Goal: Transaction & Acquisition: Subscribe to service/newsletter

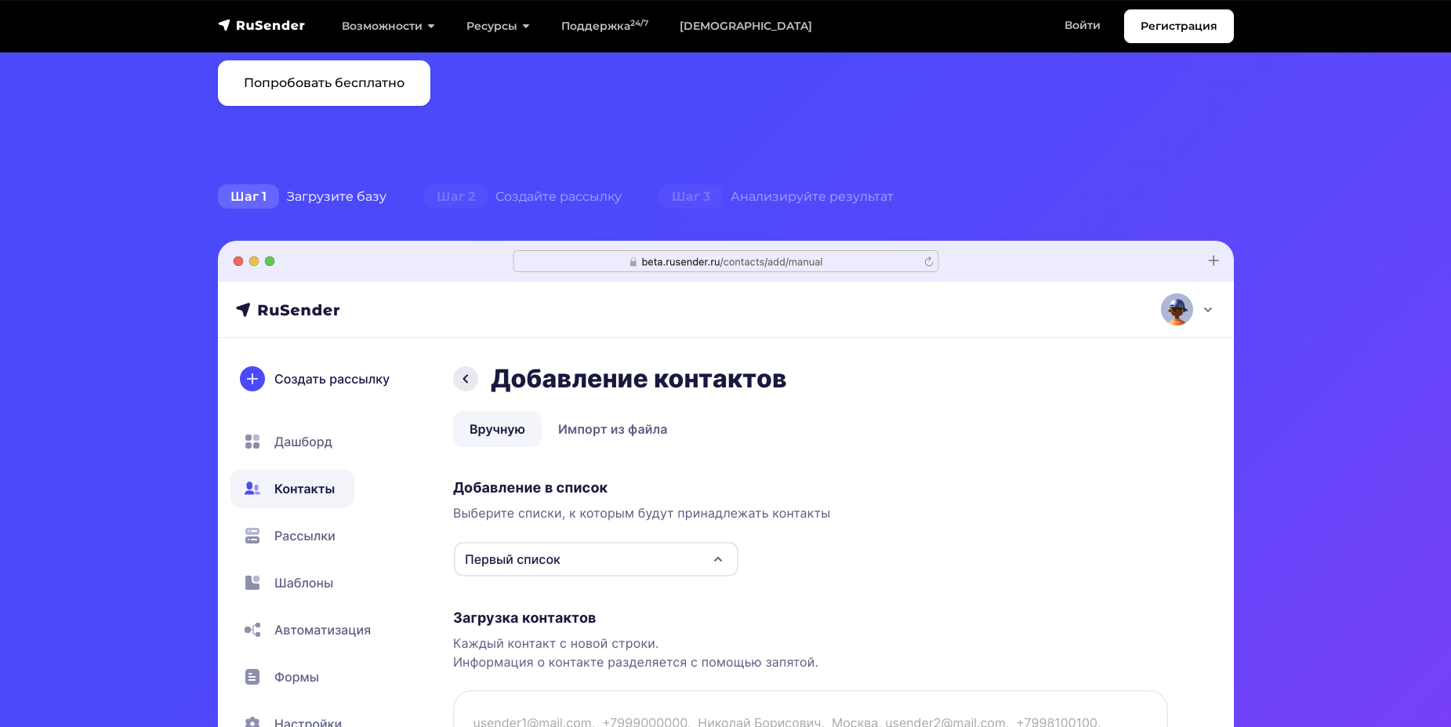
scroll to position [141, 0]
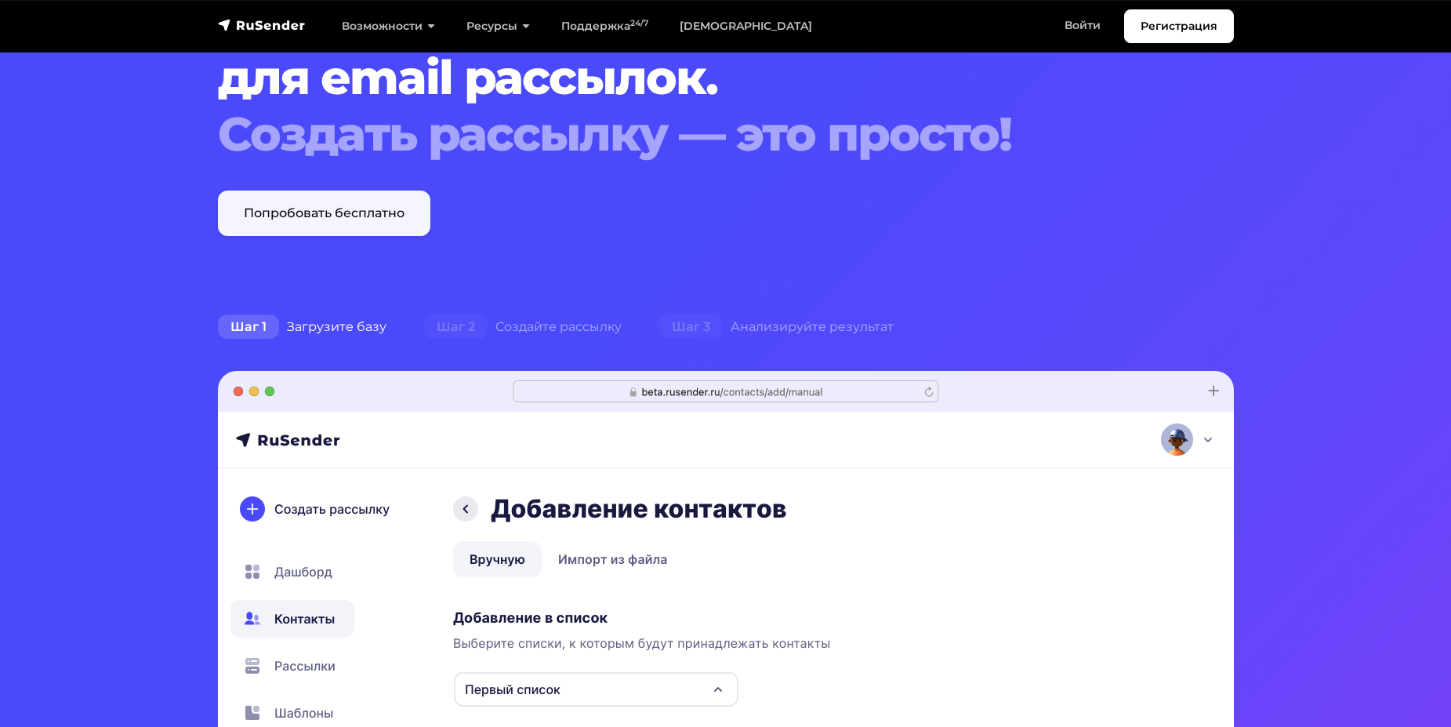
click at [351, 220] on link "Попробовать бесплатно" at bounding box center [324, 212] width 212 height 45
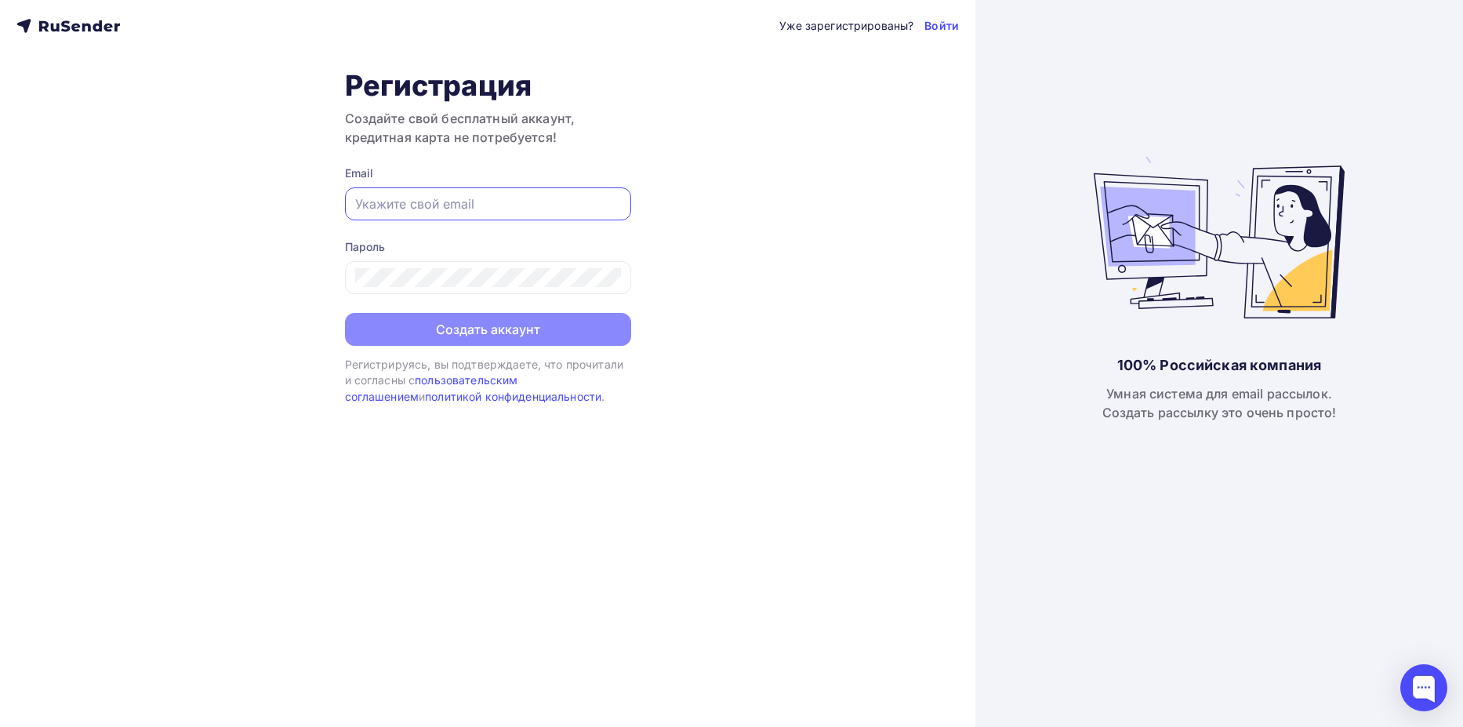
click at [481, 207] on input "text" at bounding box center [488, 203] width 266 height 19
click at [415, 208] on input "nick.chugnov1@yandex.ru" at bounding box center [488, 203] width 266 height 19
type input "nick.chugunov1@yandex.ru"
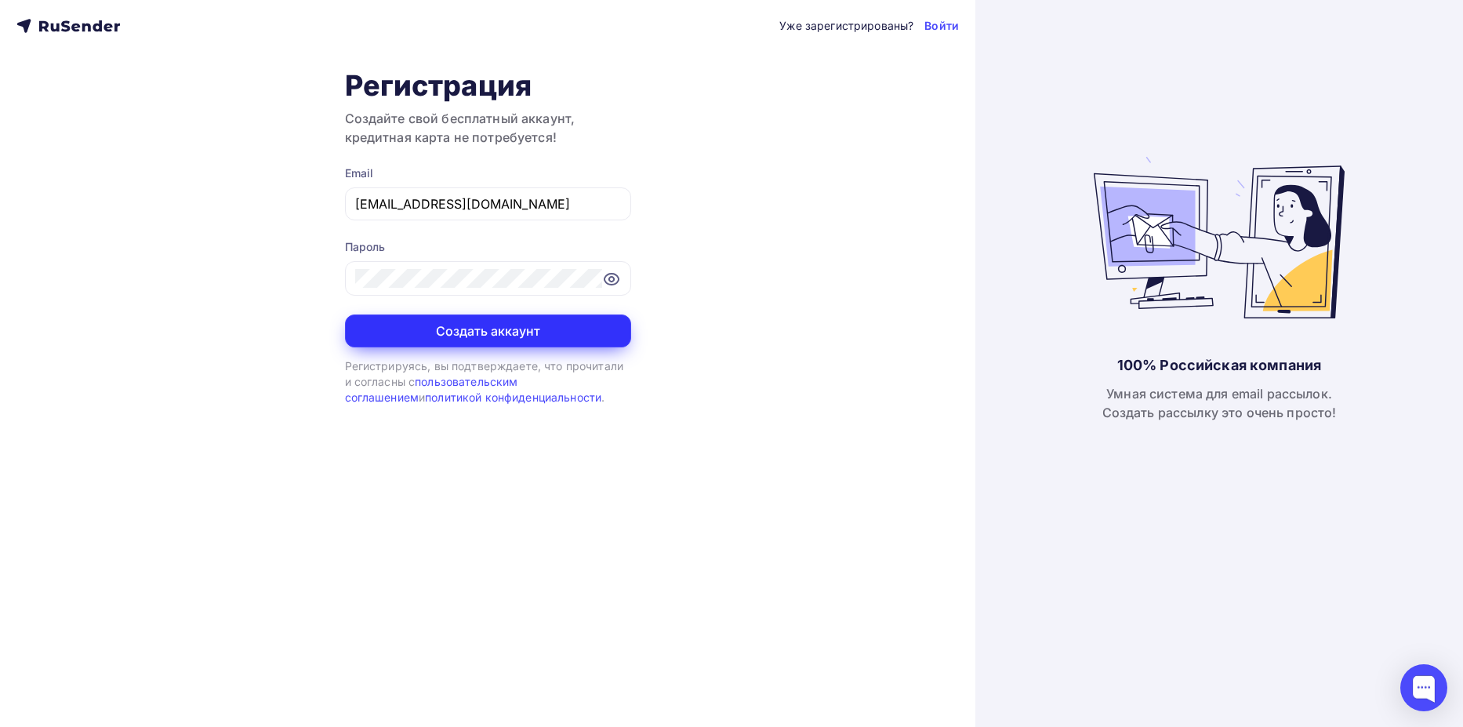
click at [546, 332] on button "Создать аккаунт" at bounding box center [488, 330] width 286 height 33
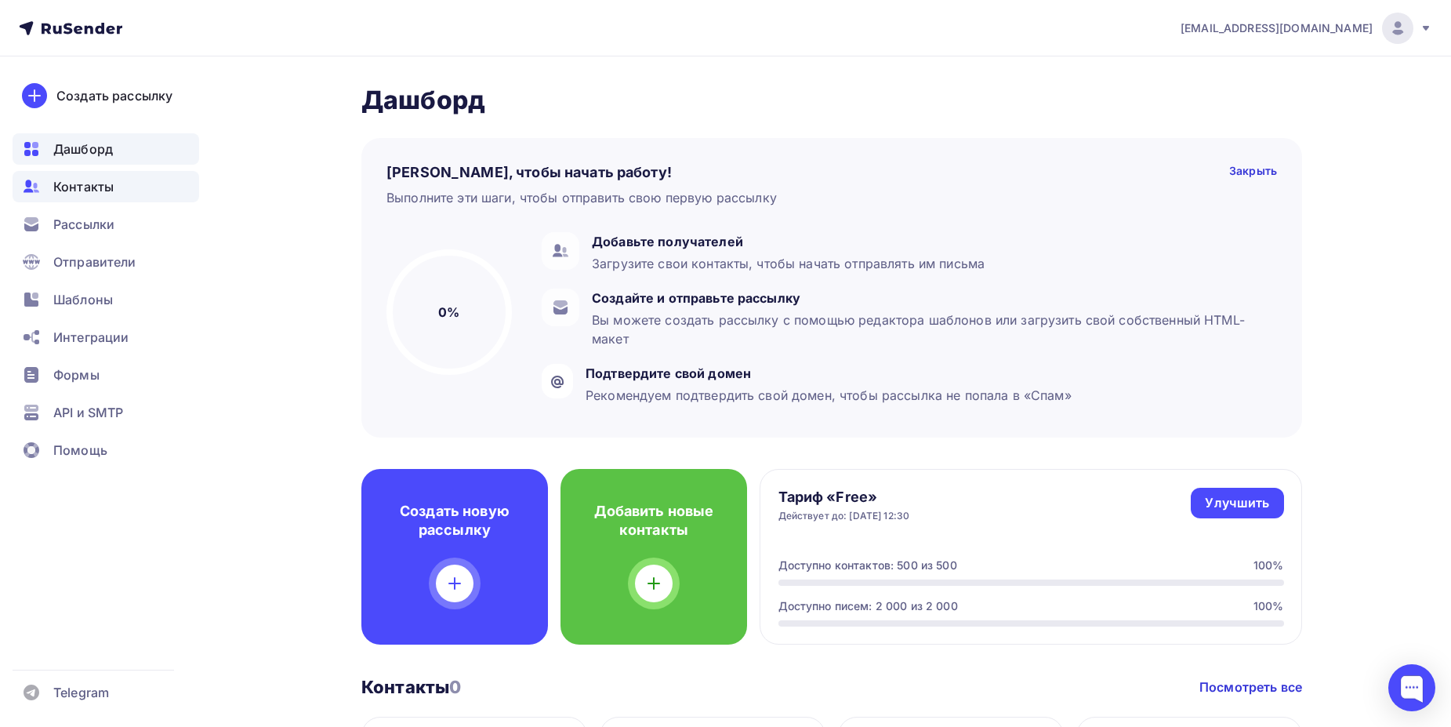
click at [98, 179] on span "Контакты" at bounding box center [83, 186] width 60 height 19
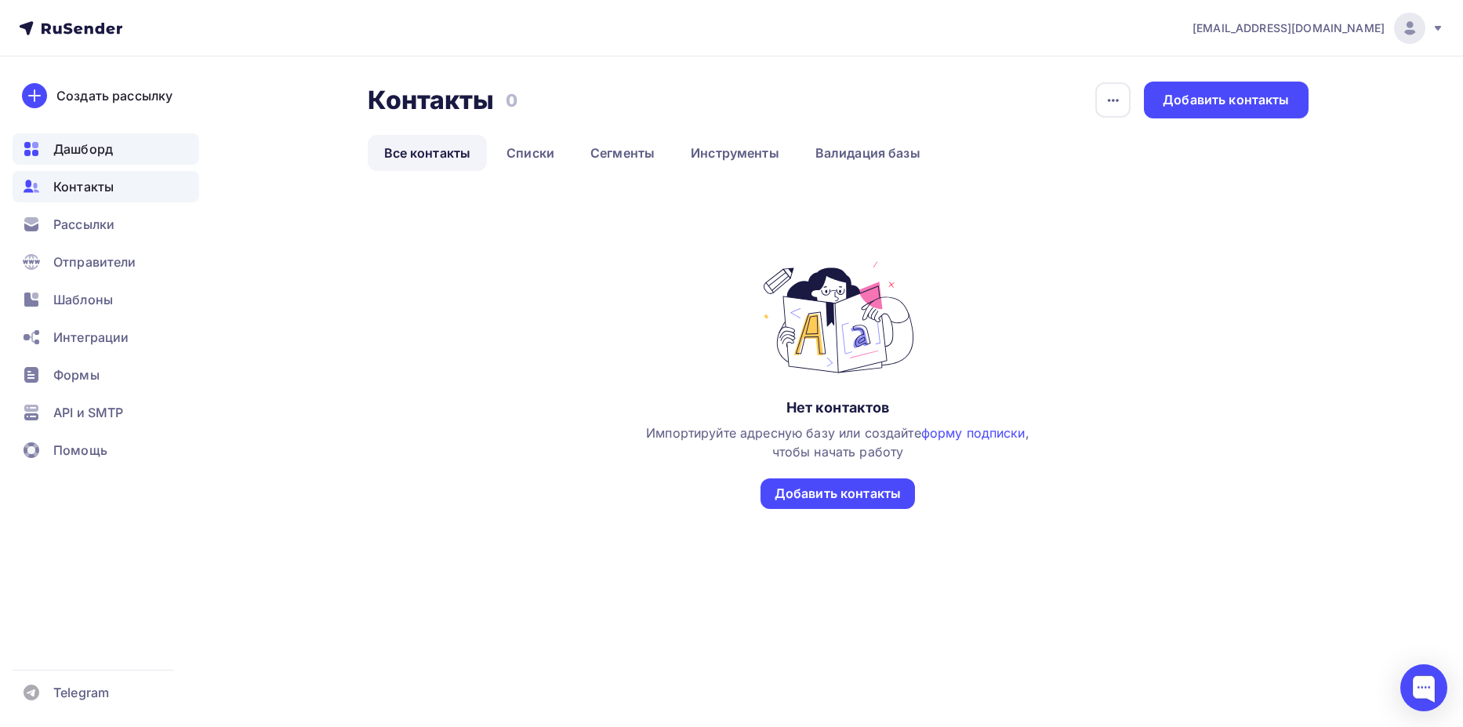
click at [91, 147] on span "Дашборд" at bounding box center [83, 149] width 60 height 19
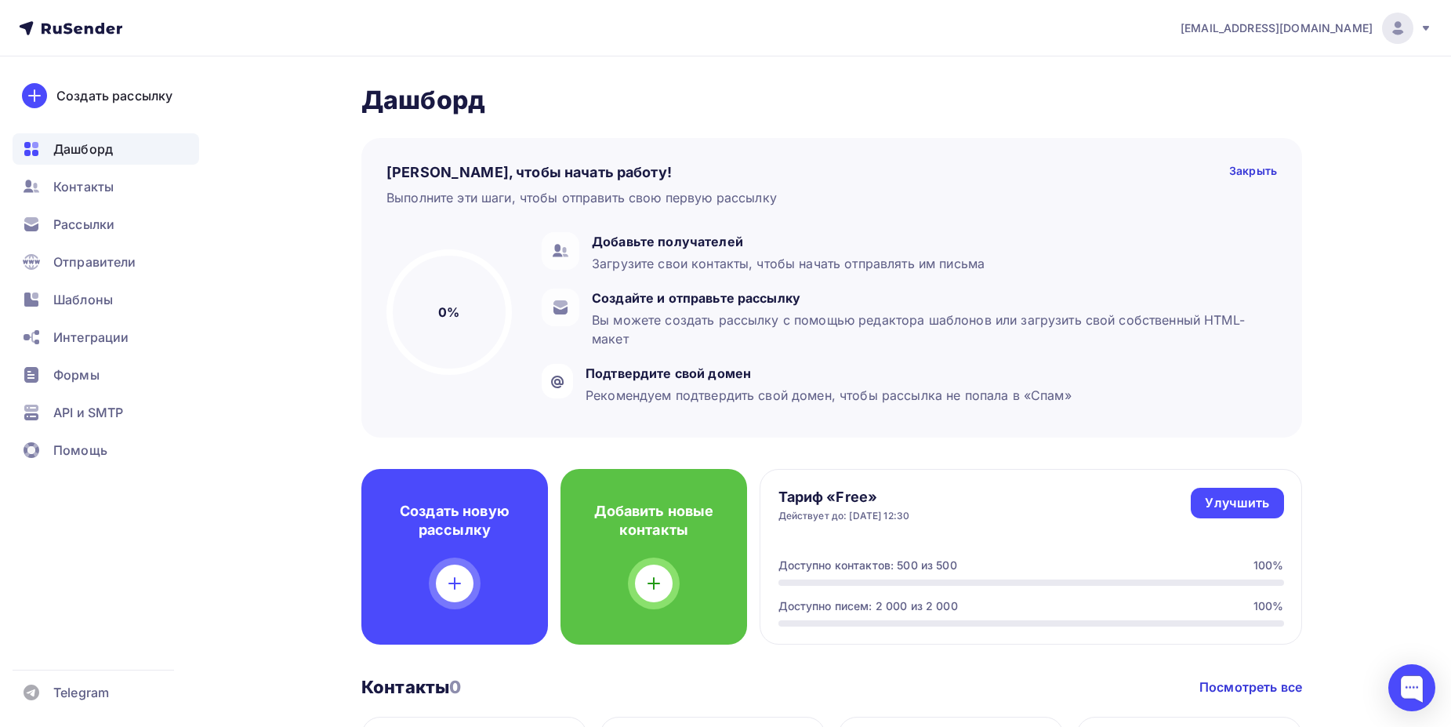
click at [1434, 28] on nav "[EMAIL_ADDRESS][DOMAIN_NAME] Аккаунт Тарифы Выйти Создать рассылку [GEOGRAPHIC_…" at bounding box center [725, 28] width 1451 height 56
click at [1430, 30] on icon at bounding box center [1426, 28] width 13 height 13
click at [1424, 27] on icon at bounding box center [1426, 28] width 6 height 5
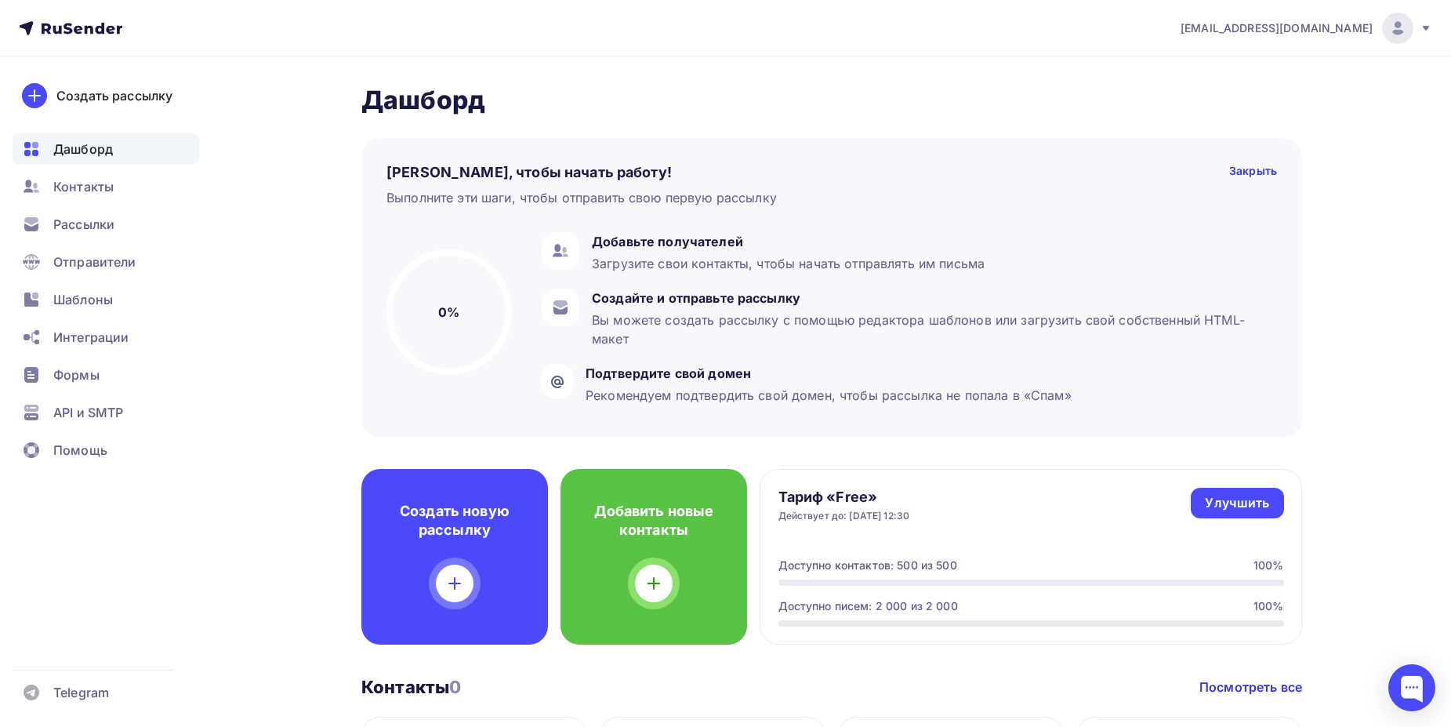
click at [1395, 24] on img at bounding box center [1397, 28] width 19 height 19
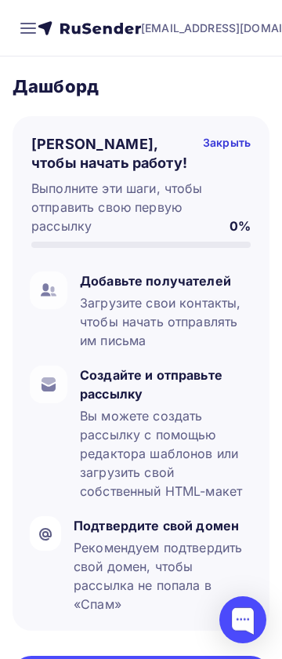
click at [28, 32] on rect at bounding box center [28, 33] width 16 height 2
